Goal: Transaction & Acquisition: Purchase product/service

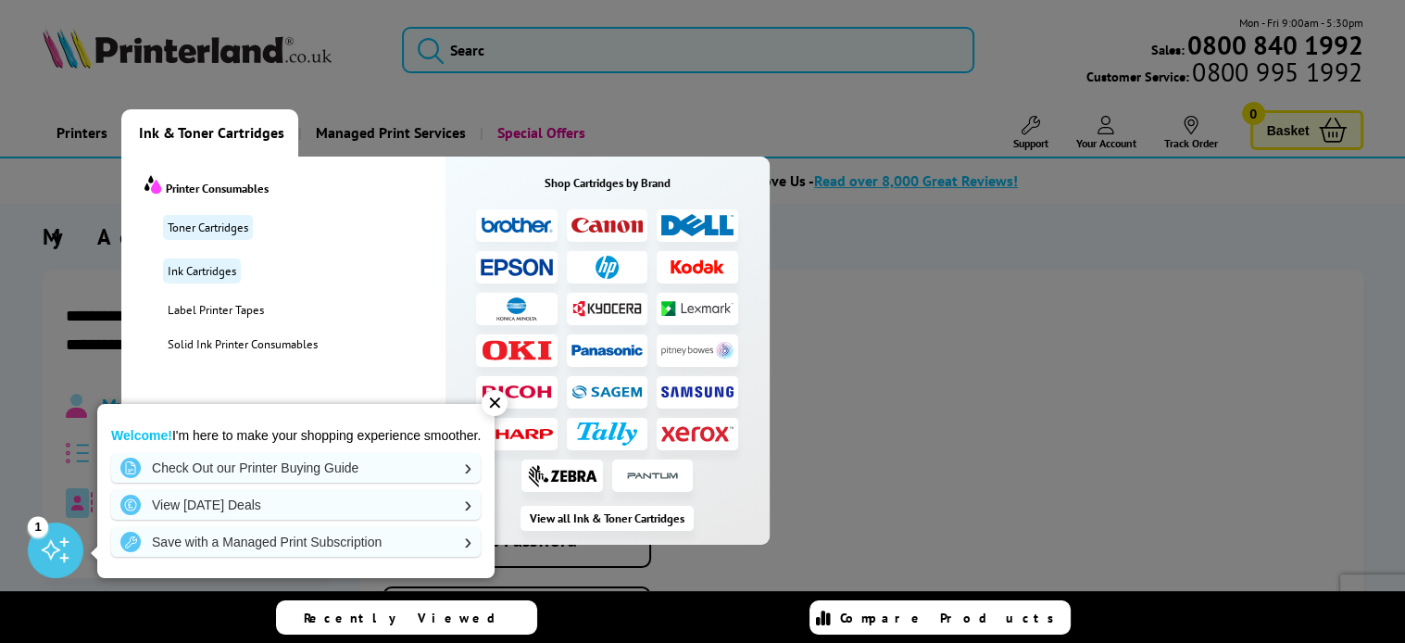
click at [185, 134] on span "Ink & Toner Cartridges" at bounding box center [211, 132] width 145 height 47
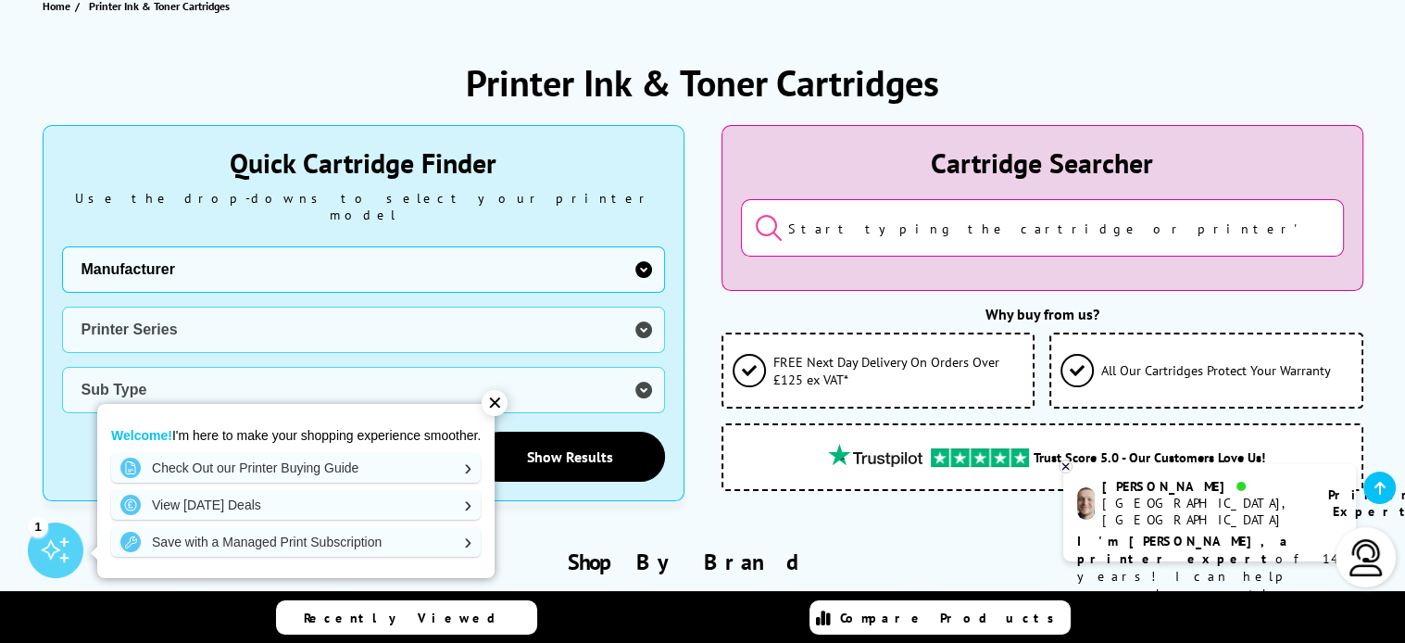
scroll to position [282, 0]
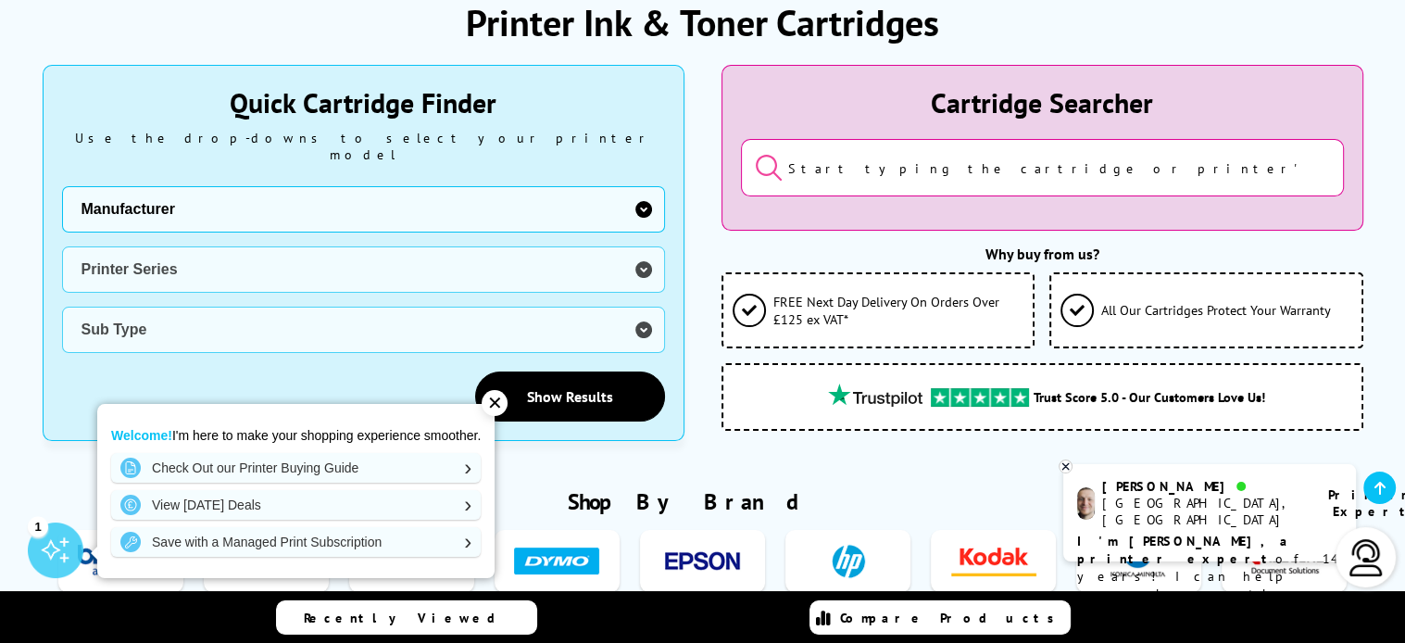
click at [846, 167] on input "search" at bounding box center [1042, 167] width 603 height 57
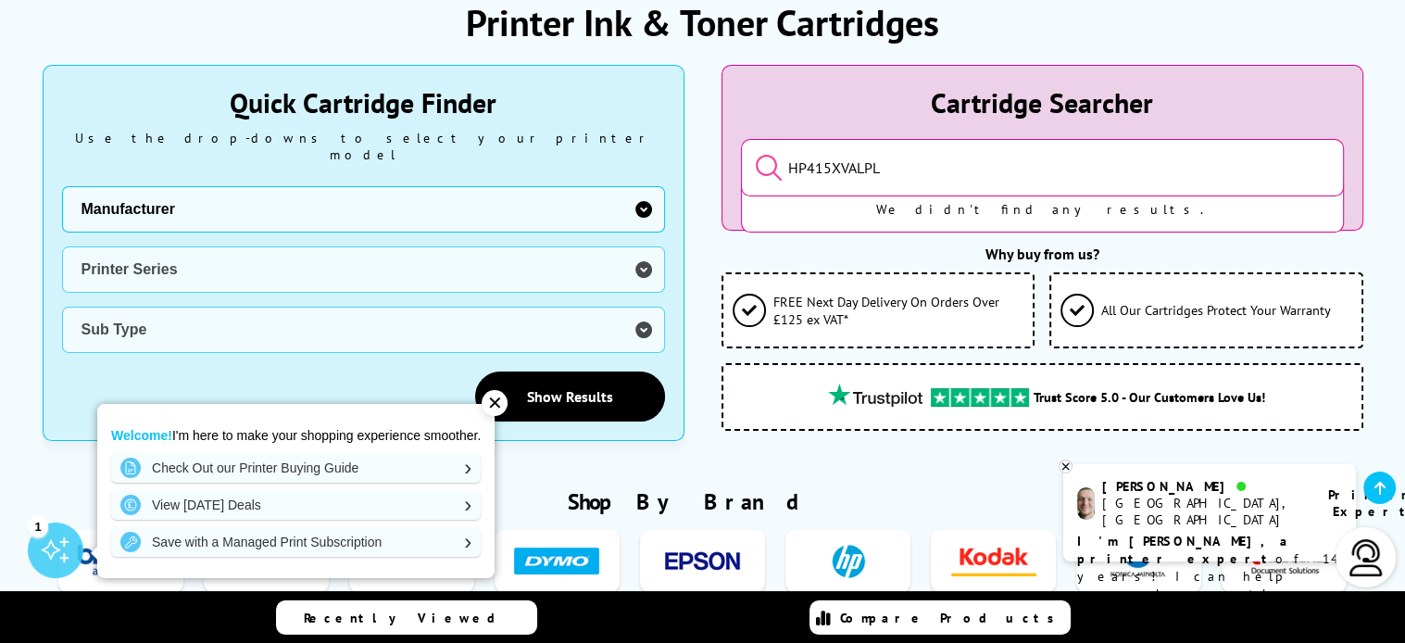
type input "HP415XVALPL"
click at [755, 153] on button "submit" at bounding box center [755, 168] width 0 height 31
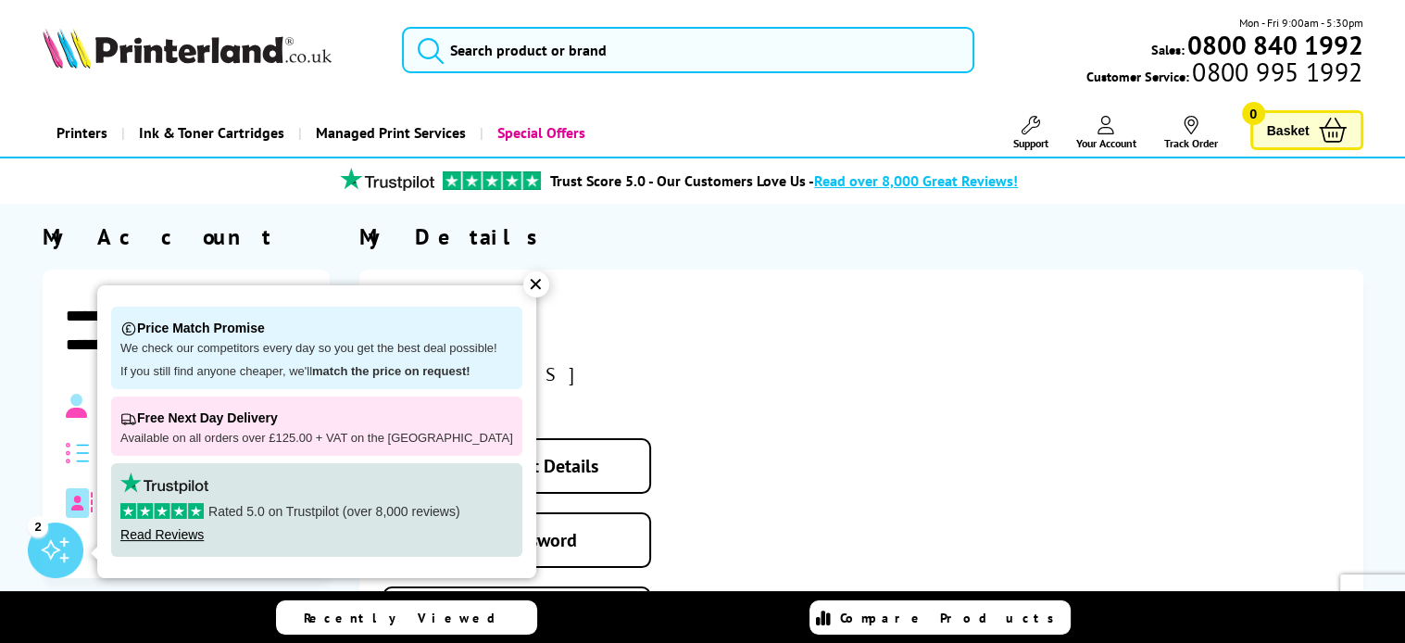
click at [752, 377] on div "Lesley Noone lesley@colourwheelartclass.co.uk Edit Account Details Change Passw…" at bounding box center [861, 472] width 1004 height 407
click at [523, 284] on div "✕" at bounding box center [536, 284] width 26 height 26
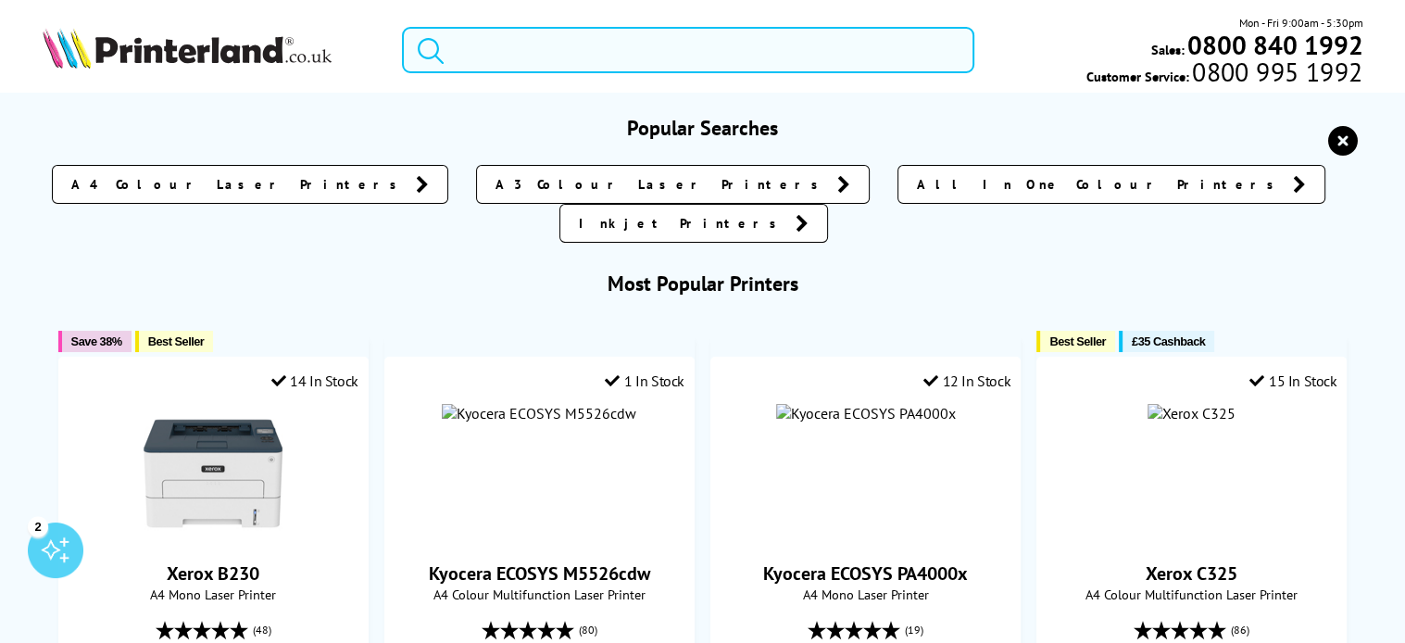
click at [521, 68] on input "search" at bounding box center [688, 50] width 572 height 46
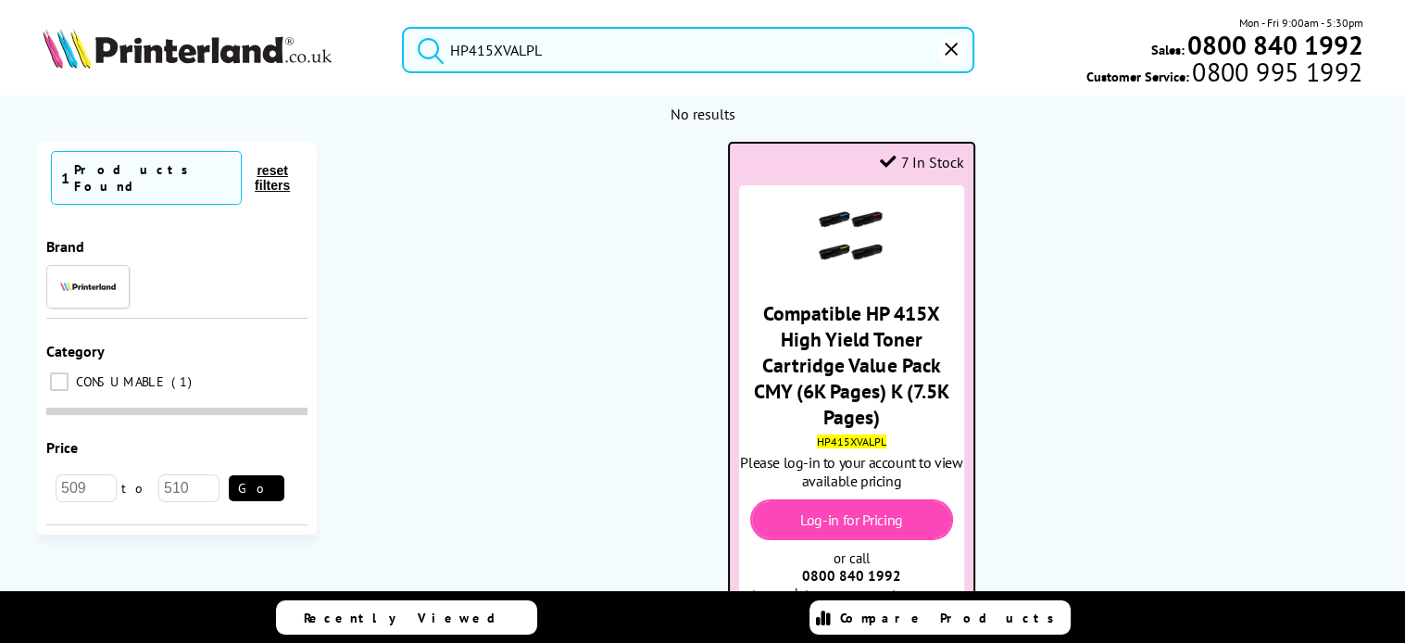
type input "HP415XVALPL"
click at [830, 437] on mark "HP415XVALPL" at bounding box center [851, 441] width 69 height 14
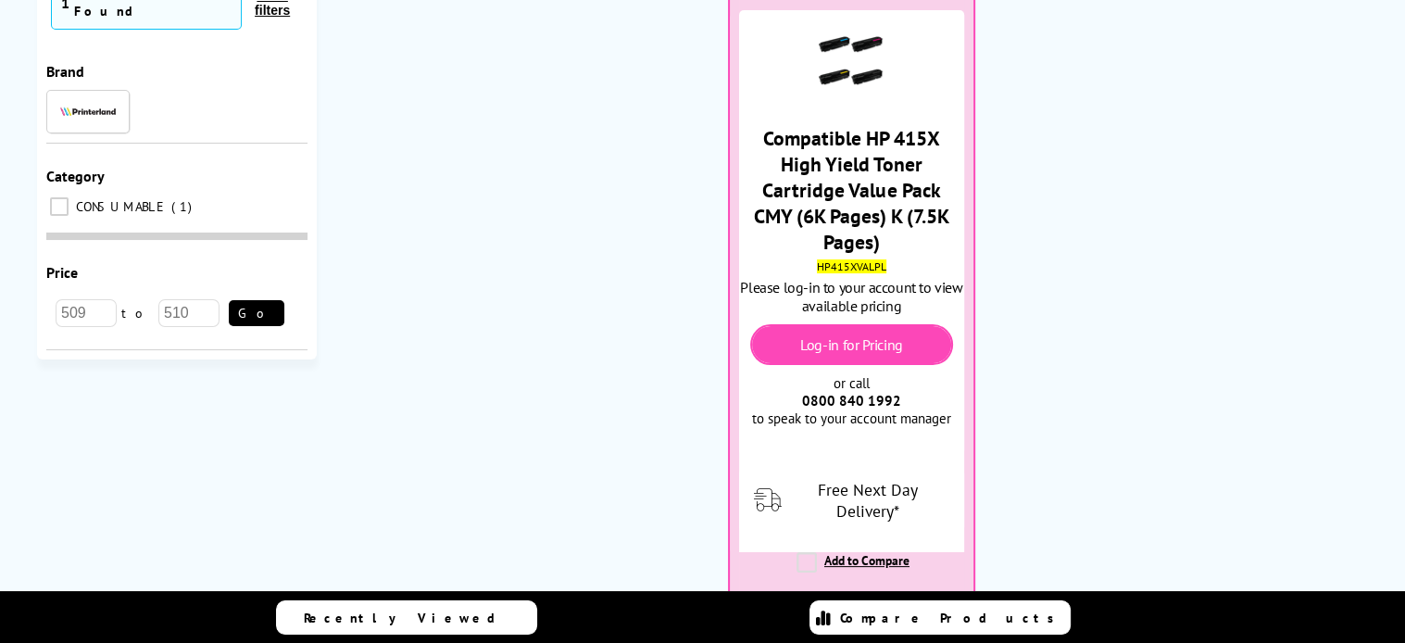
scroll to position [130, 0]
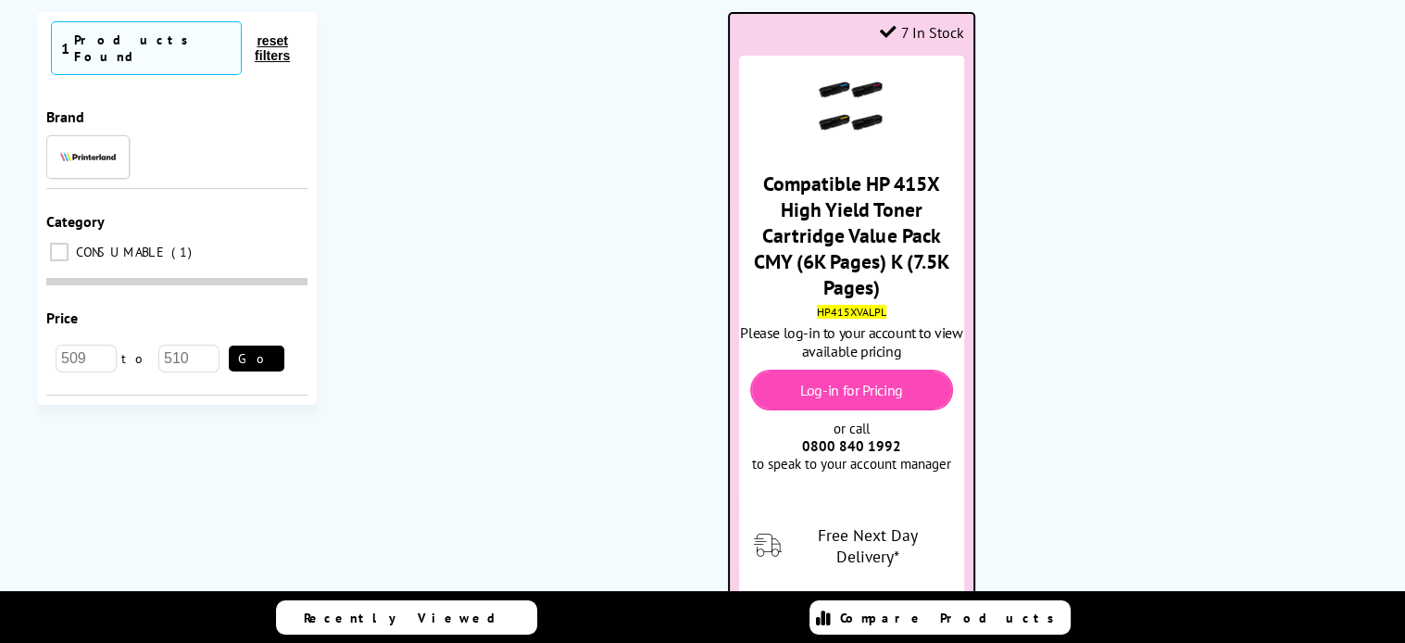
click at [893, 397] on link "Log-in for Pricing" at bounding box center [851, 390] width 103 height 19
